Goal: Transaction & Acquisition: Download file/media

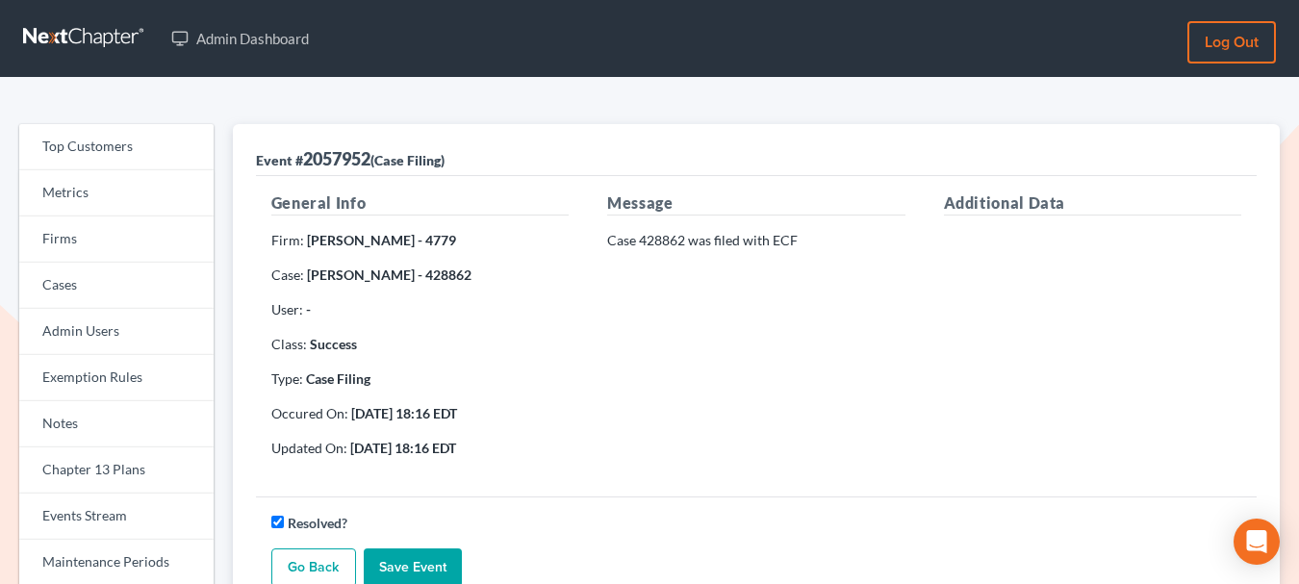
scroll to position [49, 0]
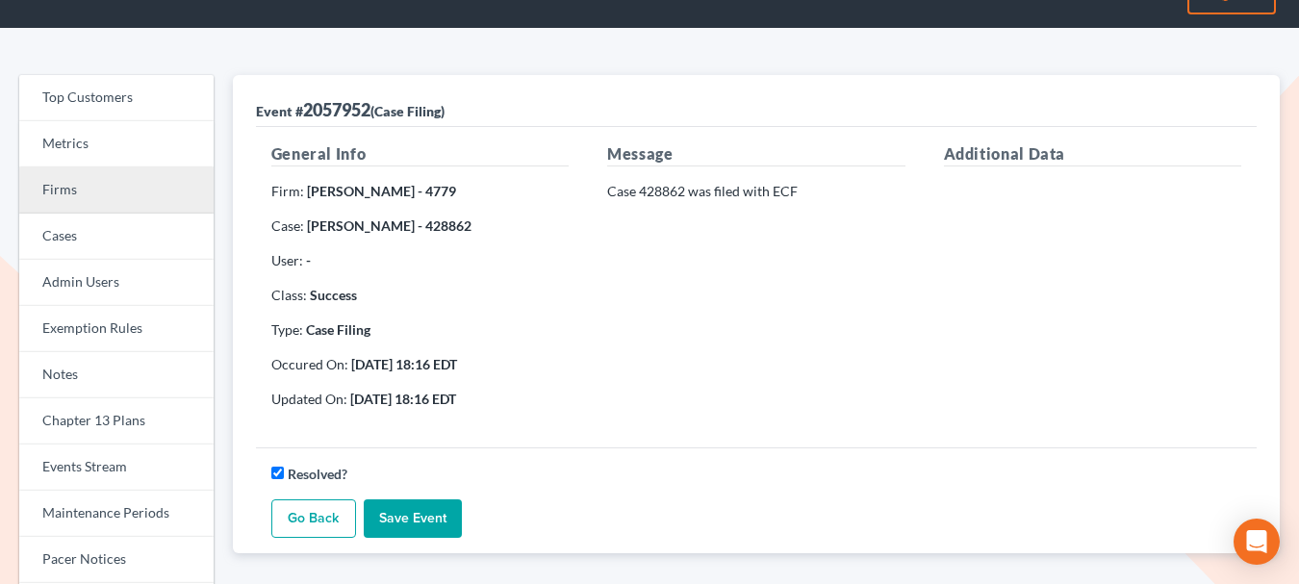
click at [58, 201] on link "Firms" at bounding box center [116, 190] width 194 height 46
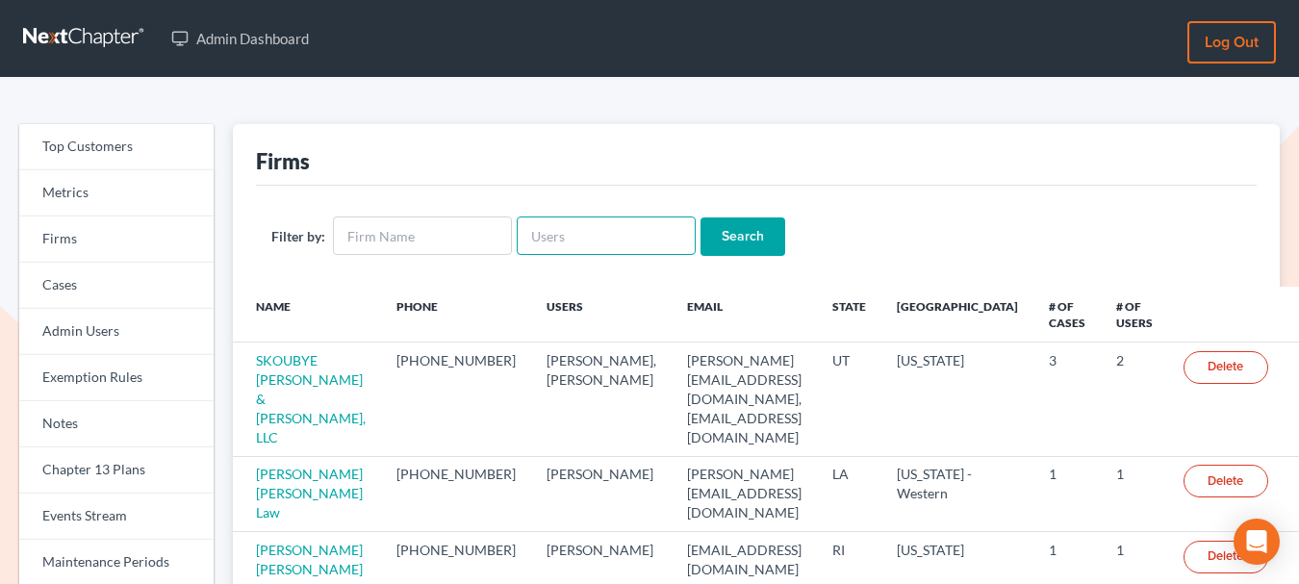
click at [596, 231] on input "text" at bounding box center [606, 235] width 179 height 38
type input "yitzhak"
click at [700, 217] on input "Search" at bounding box center [742, 236] width 85 height 38
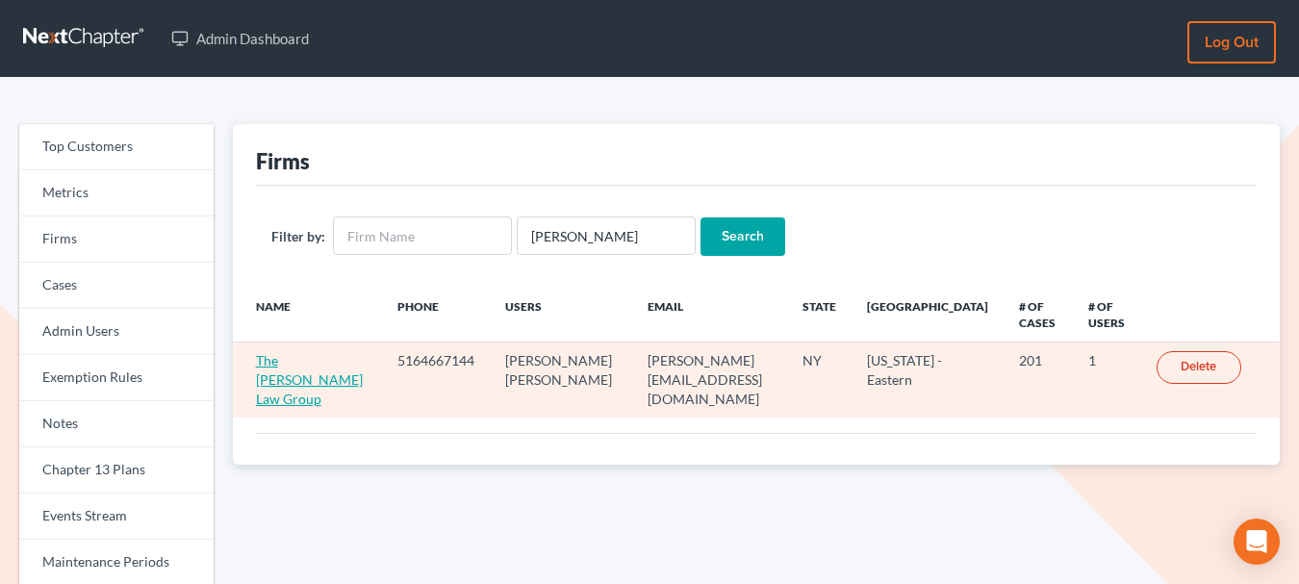
click at [290, 363] on link "The Yitzhak Law Group" at bounding box center [309, 379] width 107 height 55
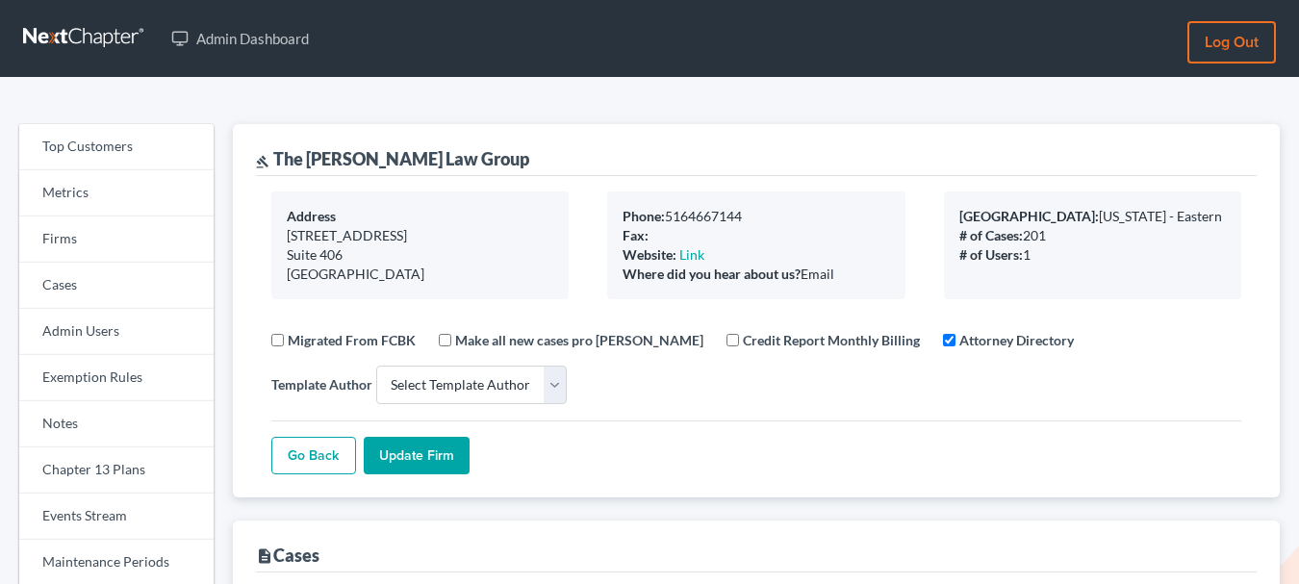
select select
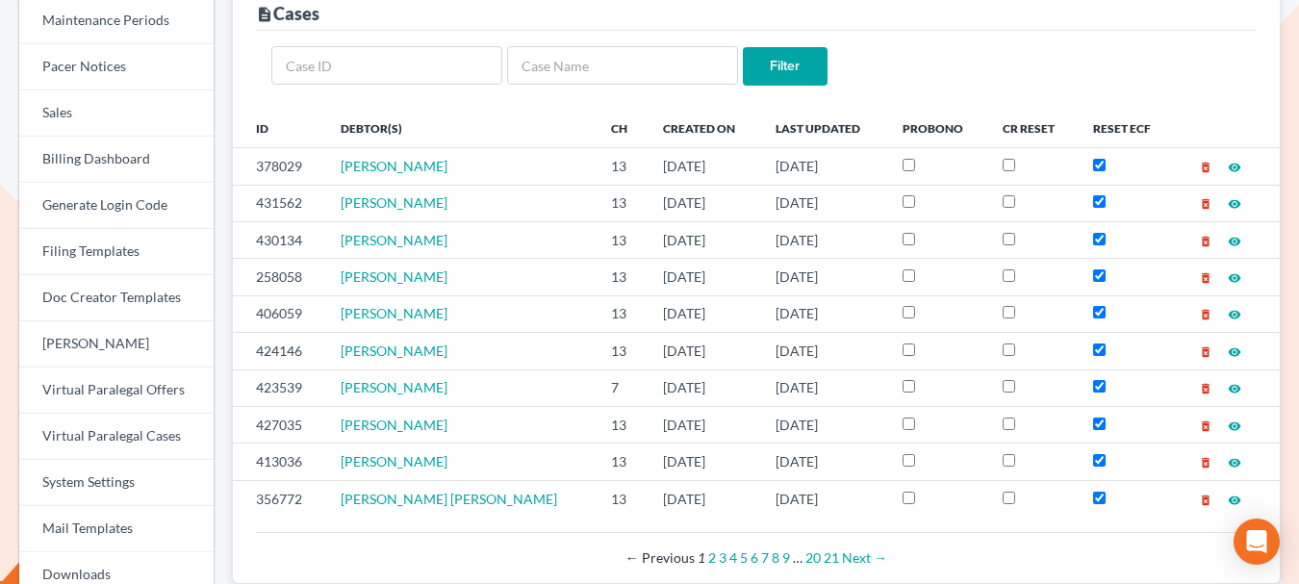
scroll to position [495, 0]
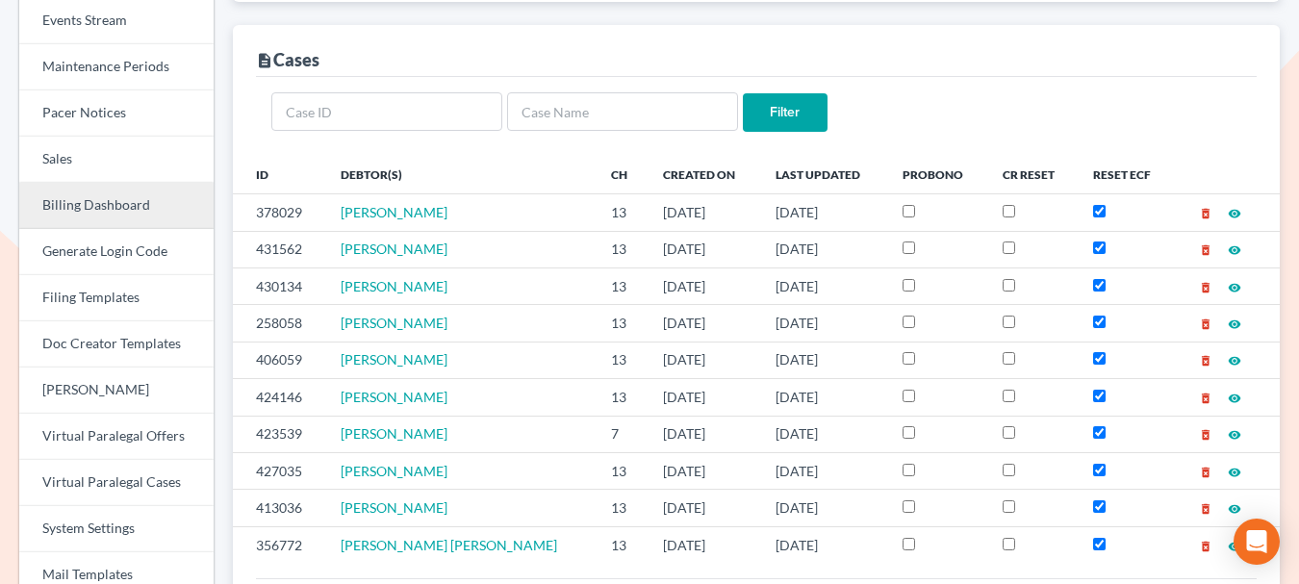
click at [109, 201] on link "Billing Dashboard" at bounding box center [116, 206] width 194 height 46
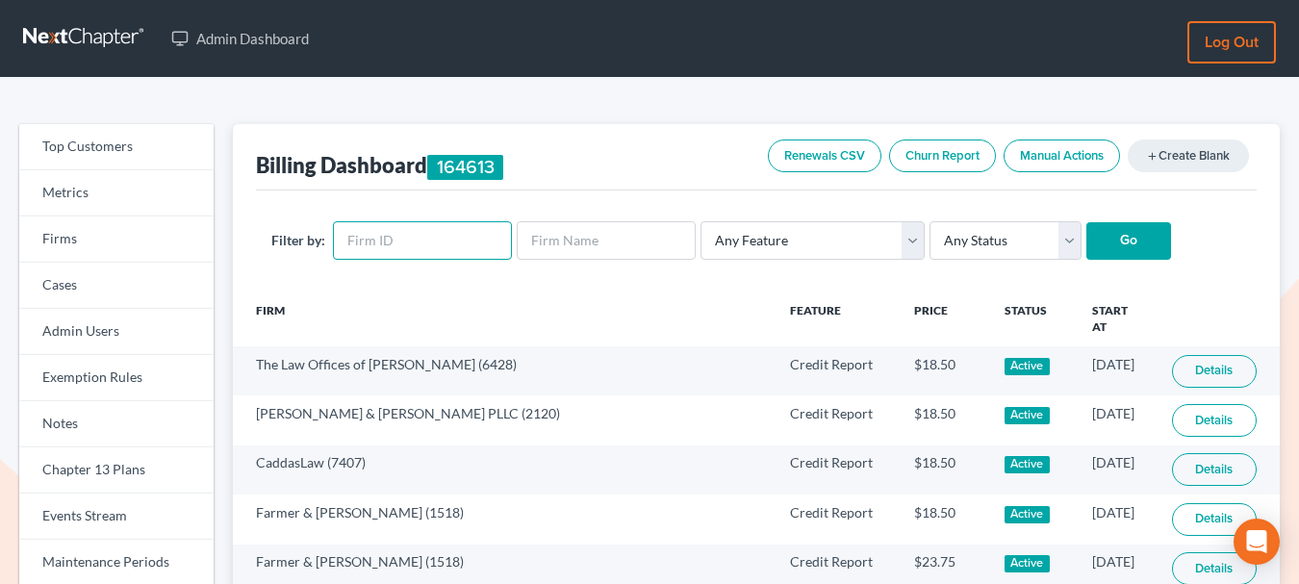
click at [369, 248] on input "text" at bounding box center [422, 240] width 179 height 38
paste input "1548"
type input "1548"
click at [1127, 253] on input "Go" at bounding box center [1128, 241] width 85 height 38
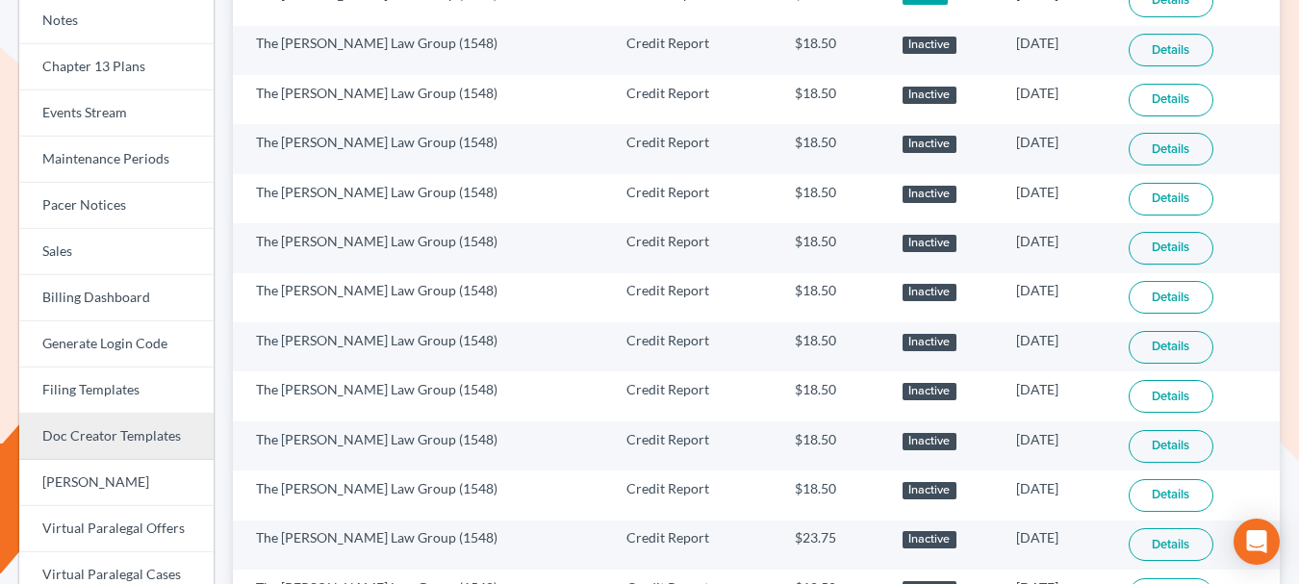
scroll to position [383, 0]
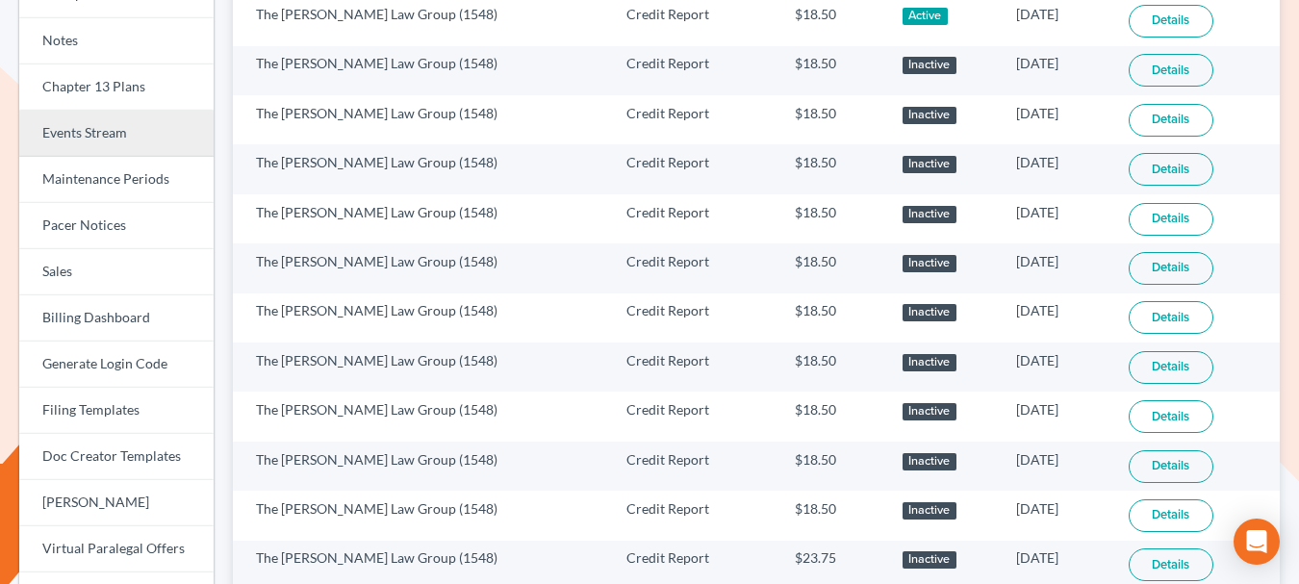
click at [117, 127] on link "Events Stream" at bounding box center [116, 134] width 194 height 46
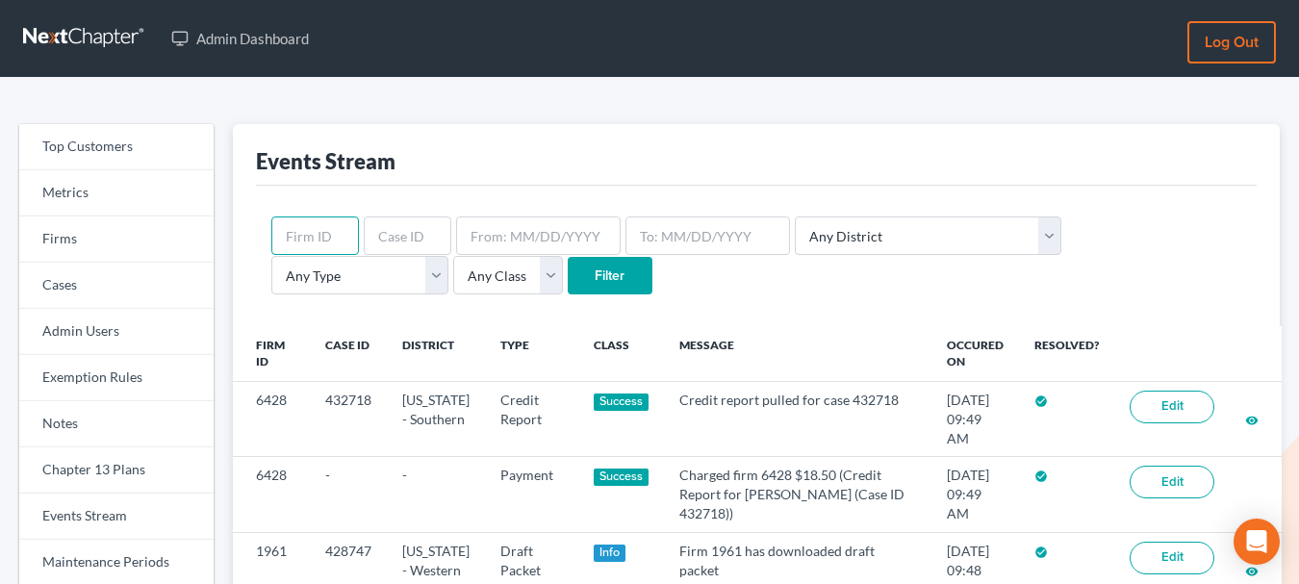
click at [303, 236] on input "text" at bounding box center [315, 235] width 88 height 38
paste input "1548"
type input "1548"
click at [567, 279] on input "Filter" at bounding box center [609, 276] width 85 height 38
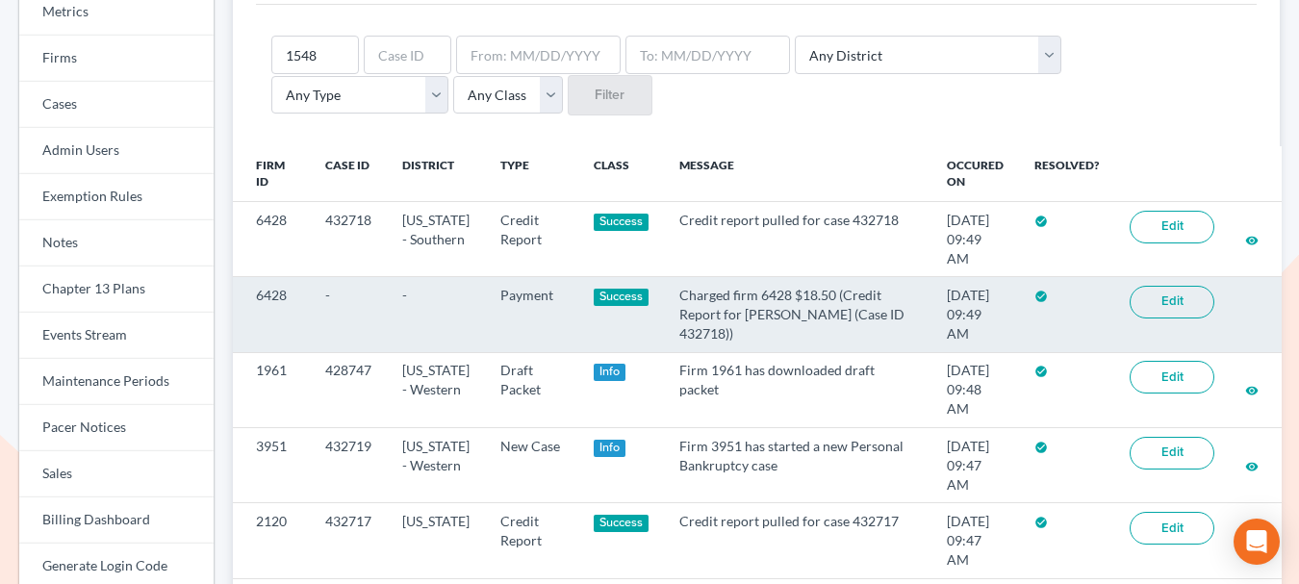
scroll to position [192, 0]
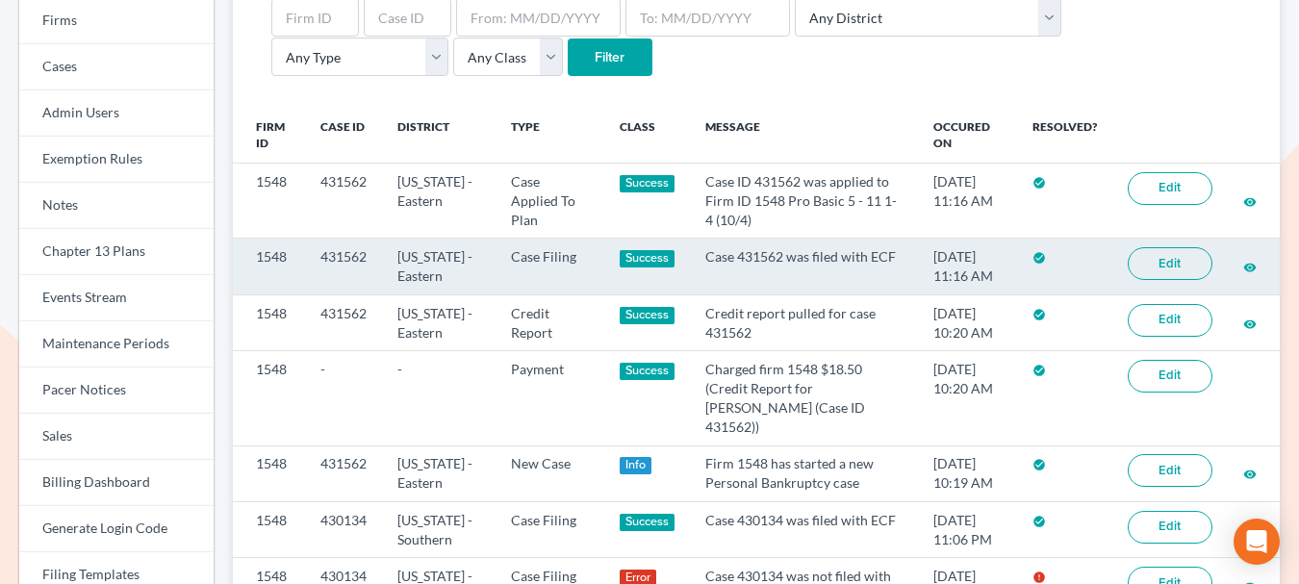
scroll to position [229, 0]
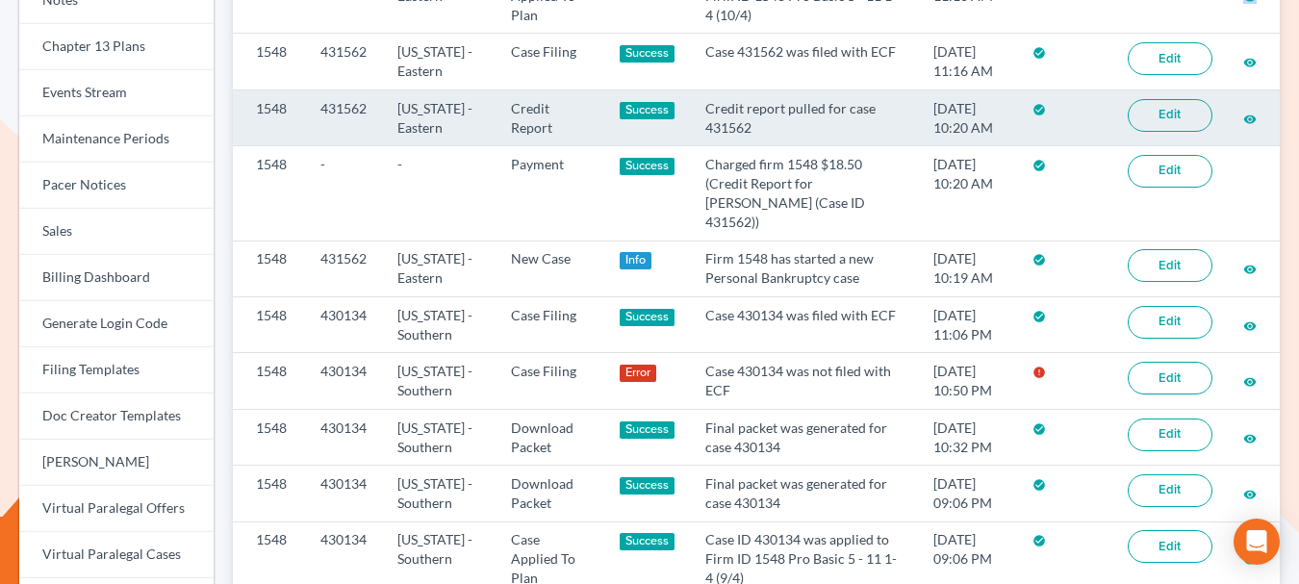
scroll to position [507, 0]
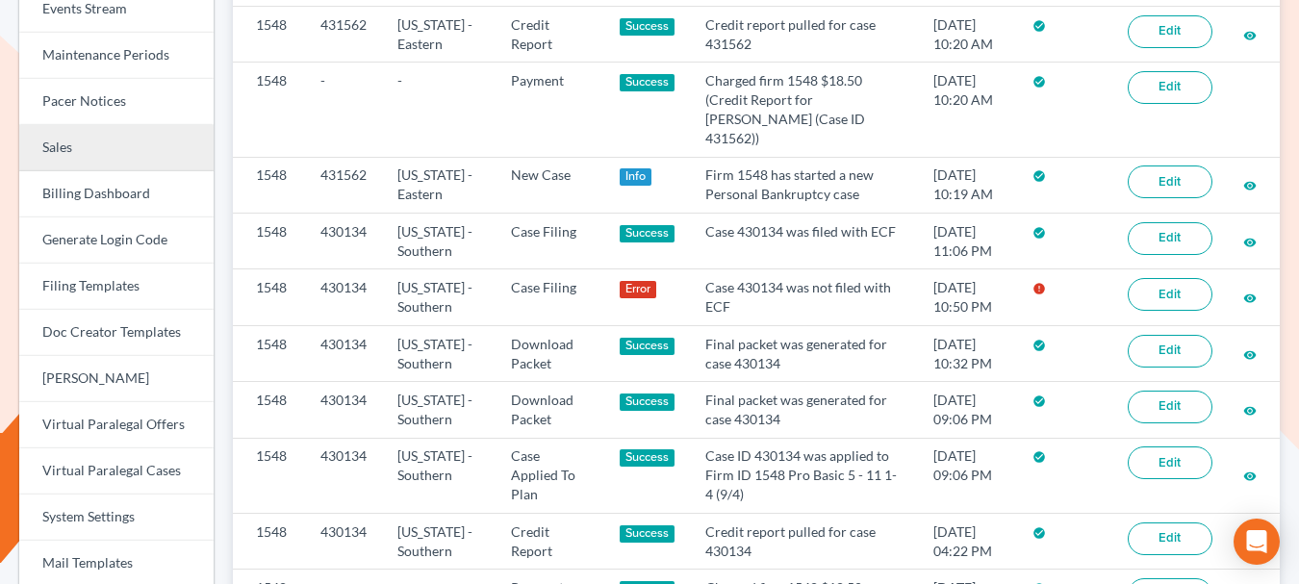
click at [113, 143] on link "Sales" at bounding box center [116, 148] width 194 height 46
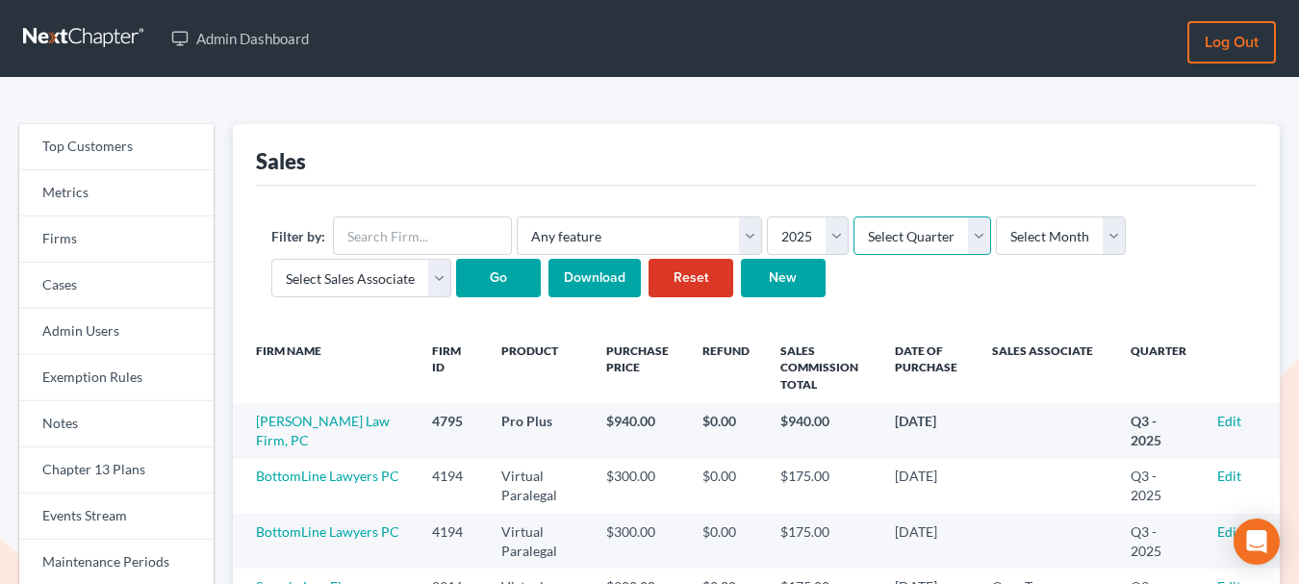
click at [877, 242] on select "Select Quarter Q1 Q2 Q3 Q4" at bounding box center [922, 235] width 138 height 38
click at [1065, 234] on select "Select Month January February March April May June July August September Octobe…" at bounding box center [1061, 235] width 130 height 38
select select "8"
click at [996, 216] on select "Select Month January February March April May June July August September Octobe…" at bounding box center [1061, 235] width 130 height 38
click at [506, 290] on input "Go" at bounding box center [498, 278] width 85 height 38
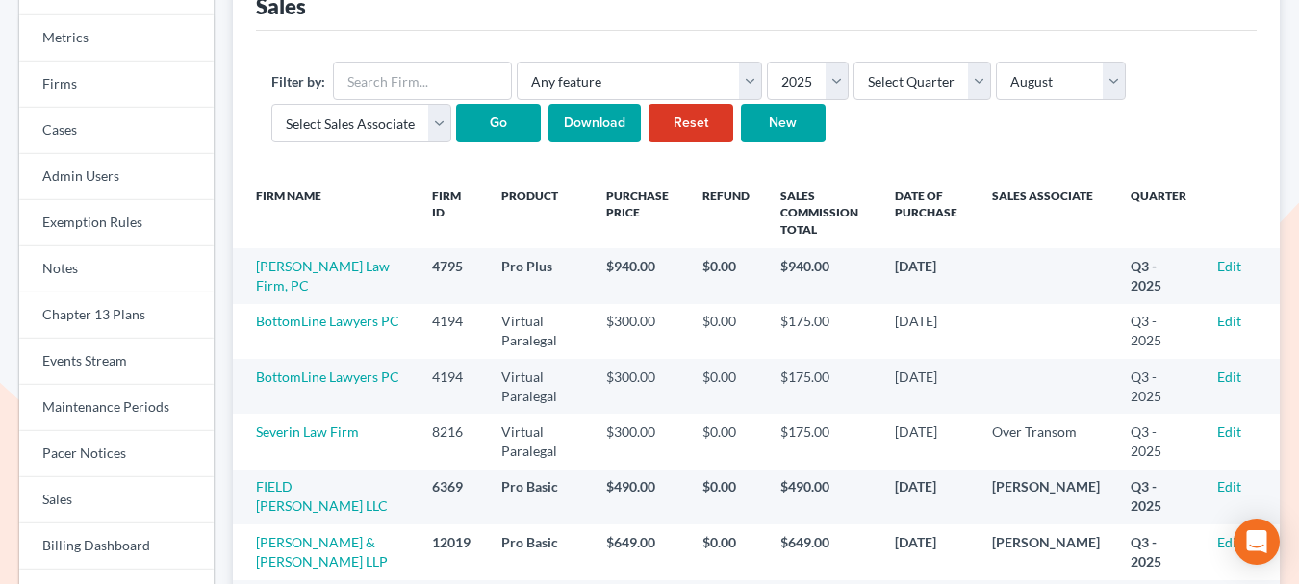
scroll to position [158, 0]
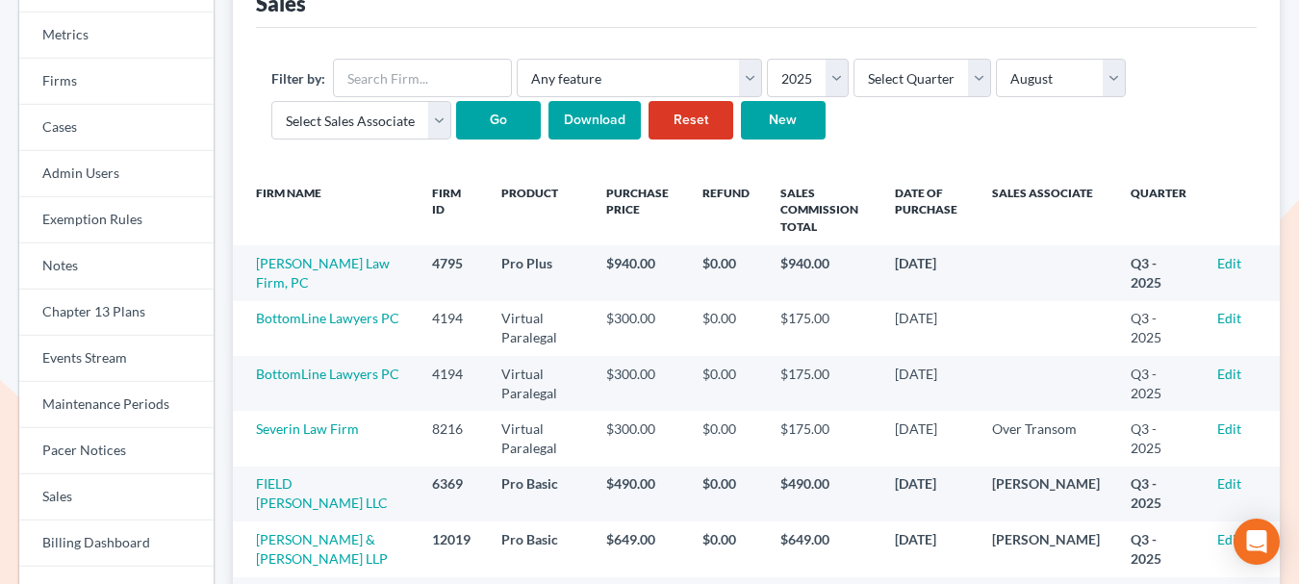
click at [586, 125] on input "Download" at bounding box center [594, 120] width 92 height 38
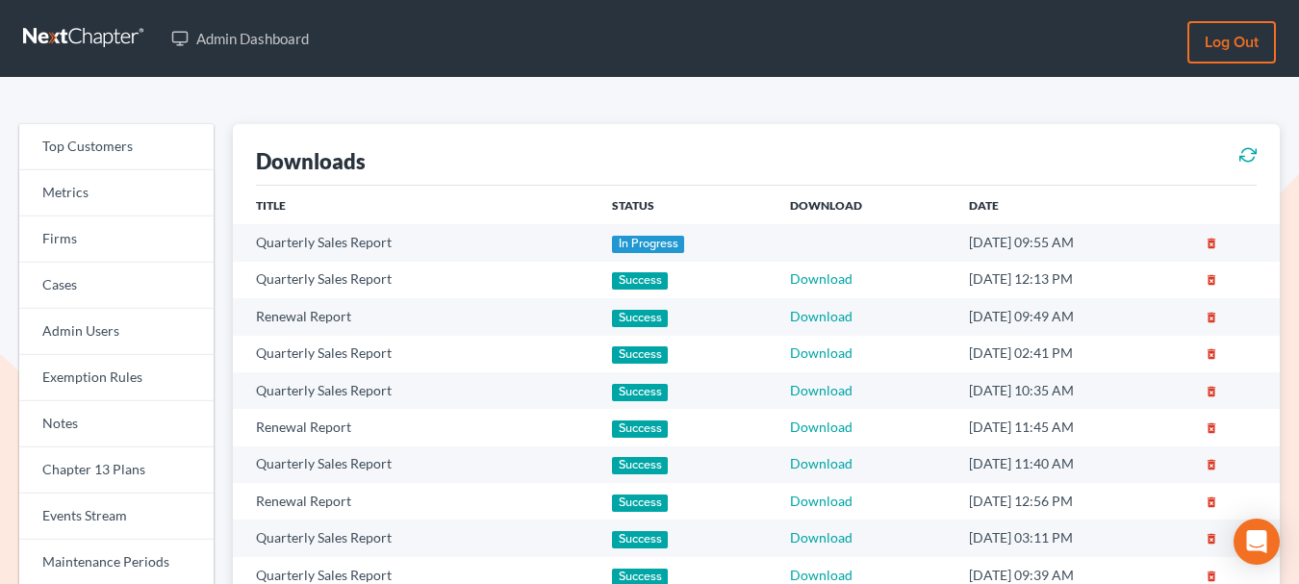
click at [1247, 156] on icon at bounding box center [1247, 154] width 17 height 23
click at [1246, 156] on icon at bounding box center [1247, 154] width 17 height 23
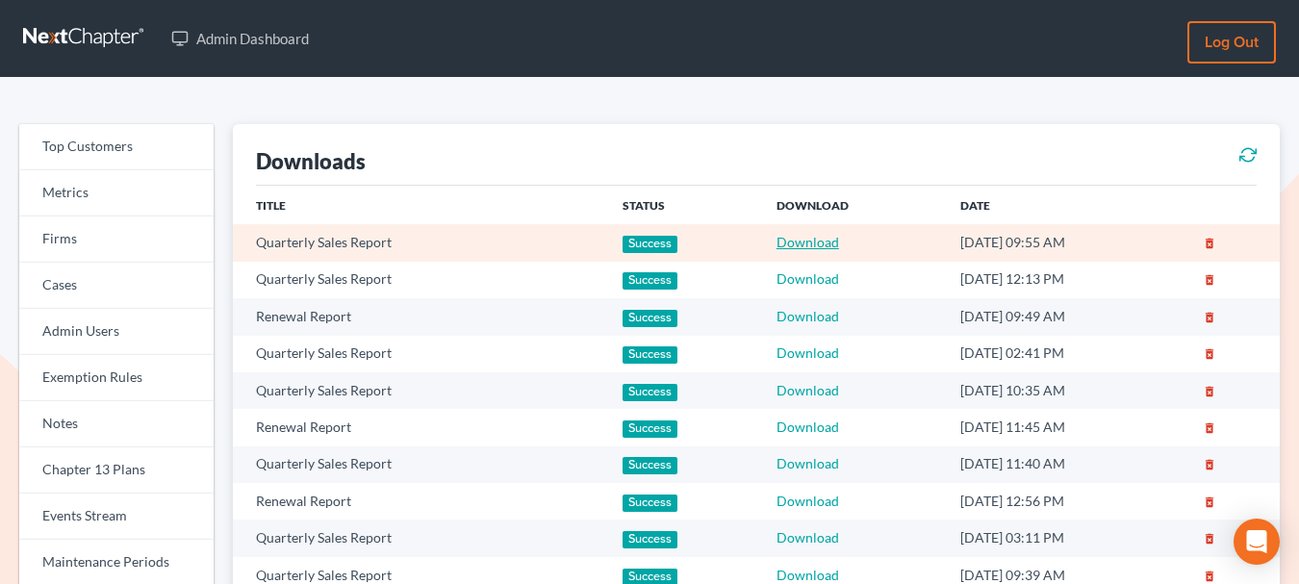
click at [788, 240] on link "Download" at bounding box center [807, 242] width 63 height 16
